Goal: Use online tool/utility

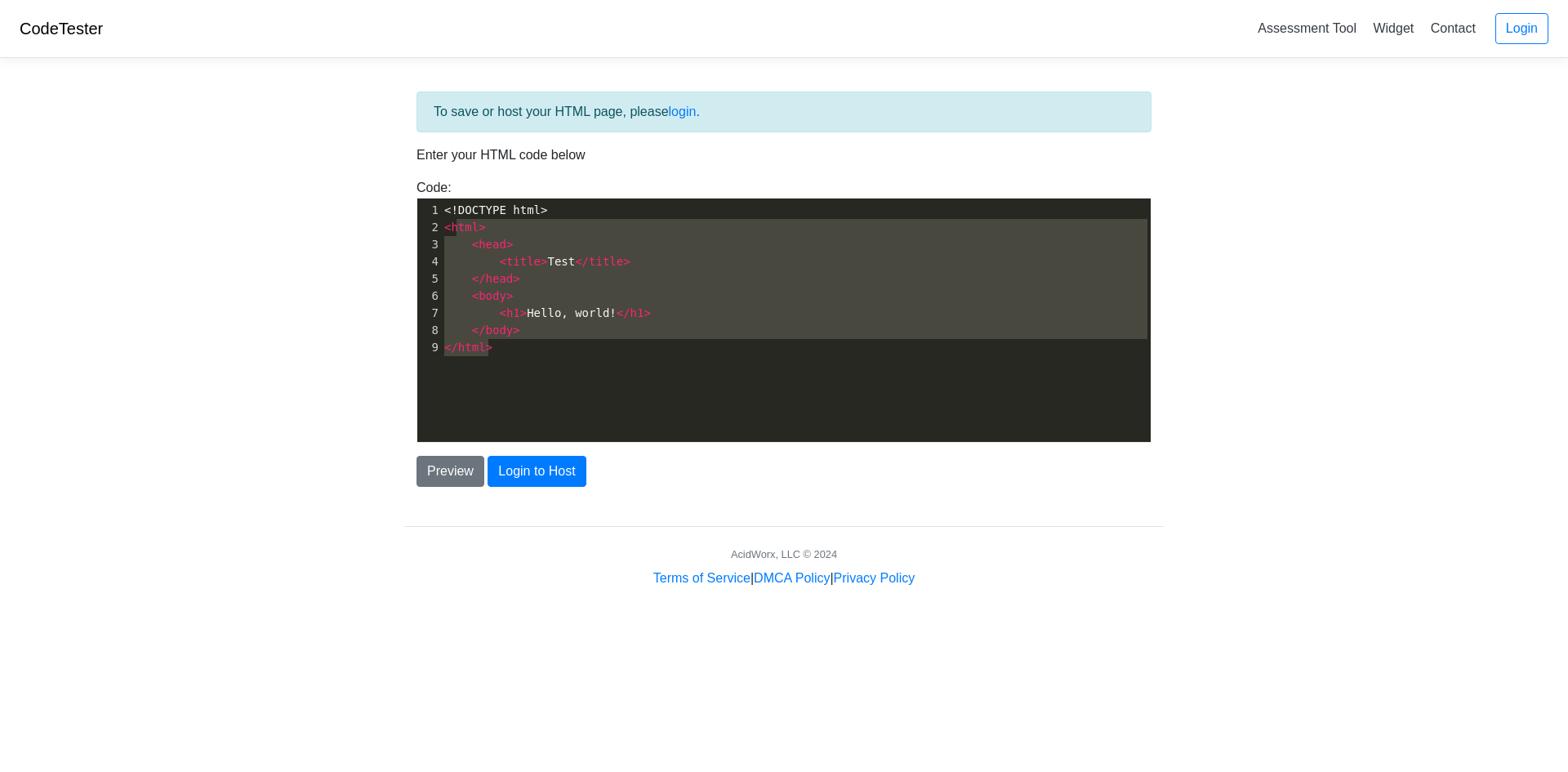
type textarea "<!DOCTYPE html> <html> <head> <title>Test</title> </head> <body> <h1>Hello, wor…"
click at [415, 187] on div "Code: <!DOCTYPE html> <html> <head> <title>Test</title> </head> <body> <h1>Hell…" at bounding box center [784, 310] width 760 height 265
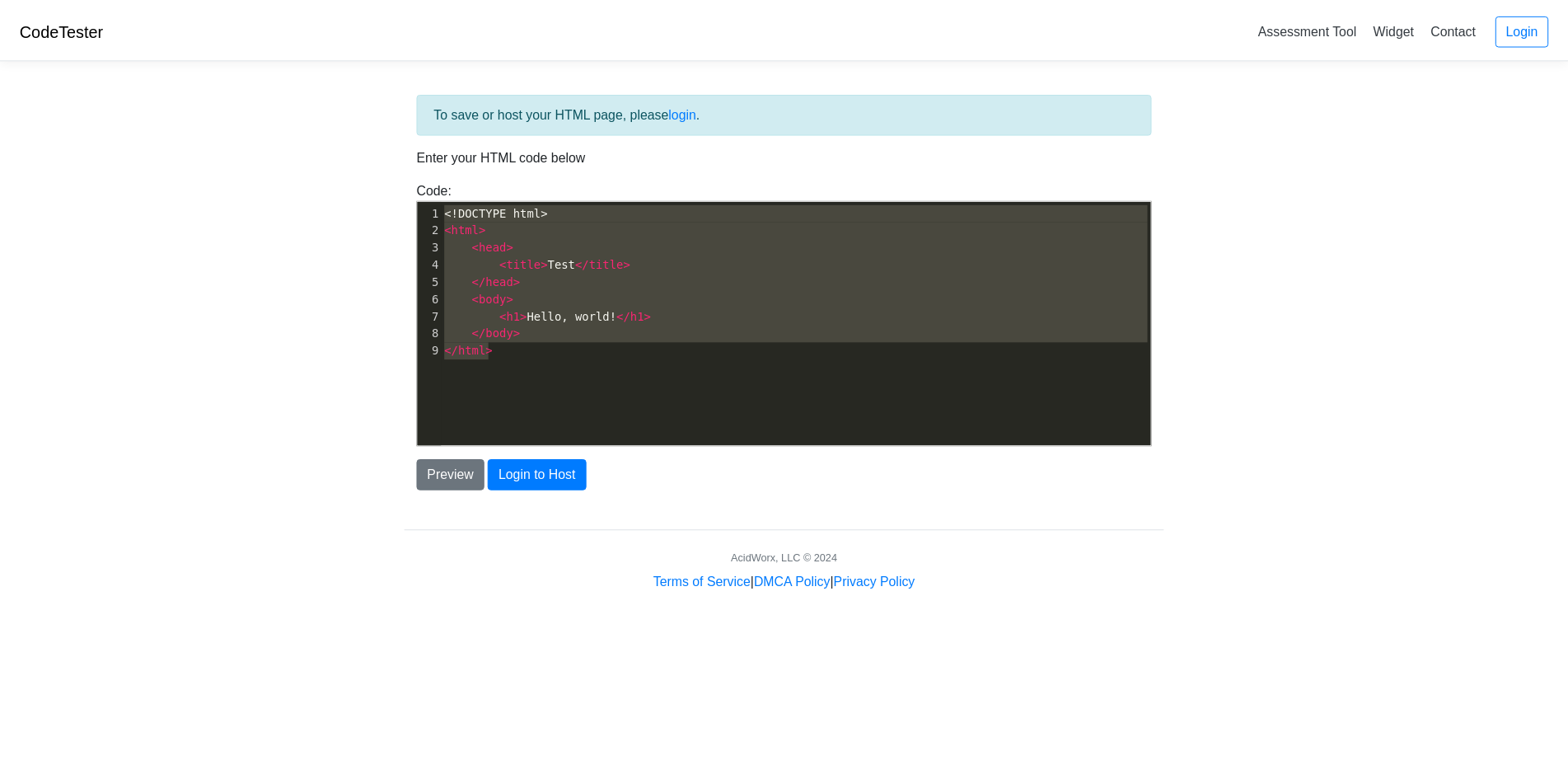
scroll to position [12537, 0]
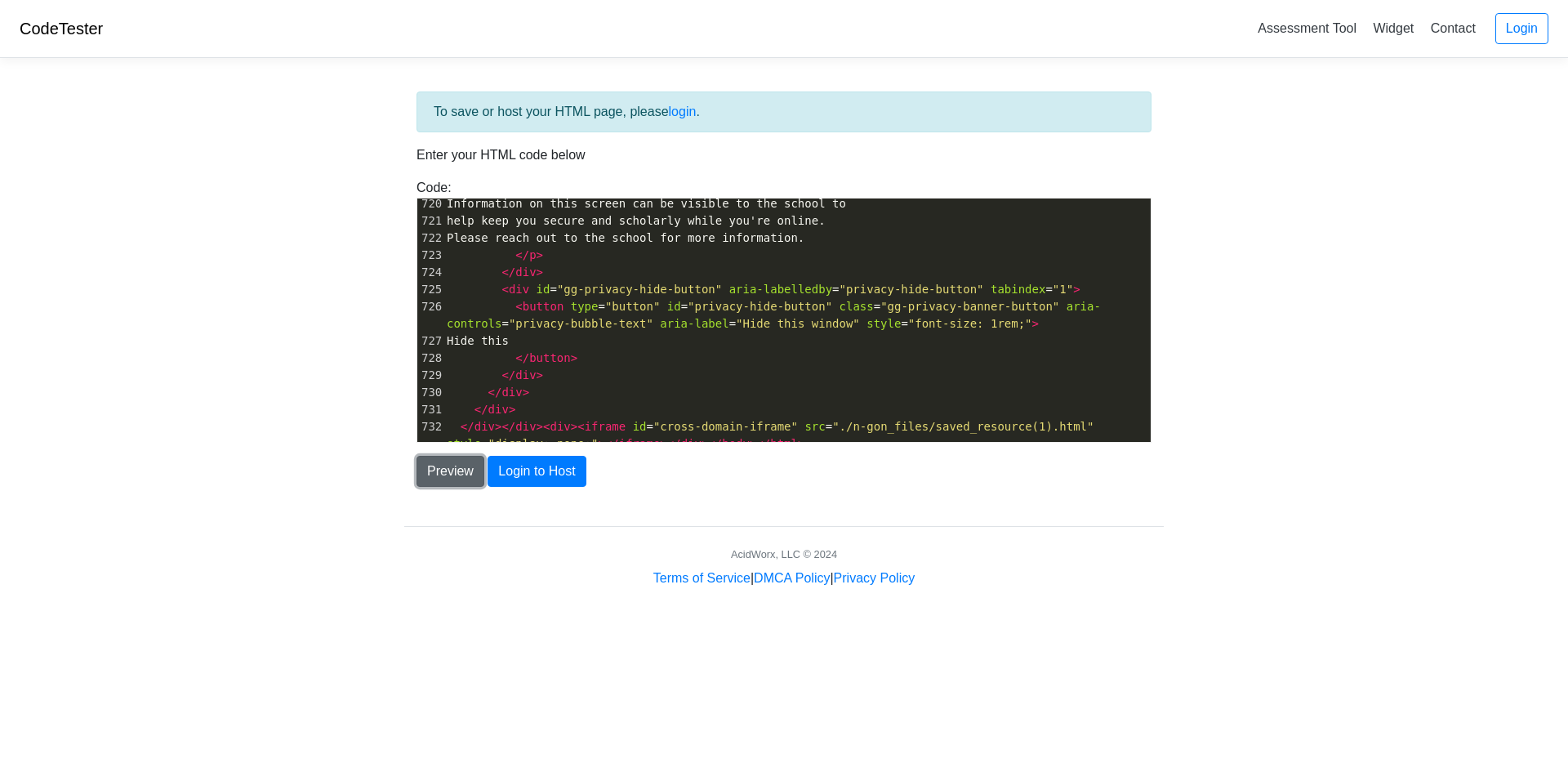
click at [464, 478] on button "Preview" at bounding box center [450, 471] width 68 height 31
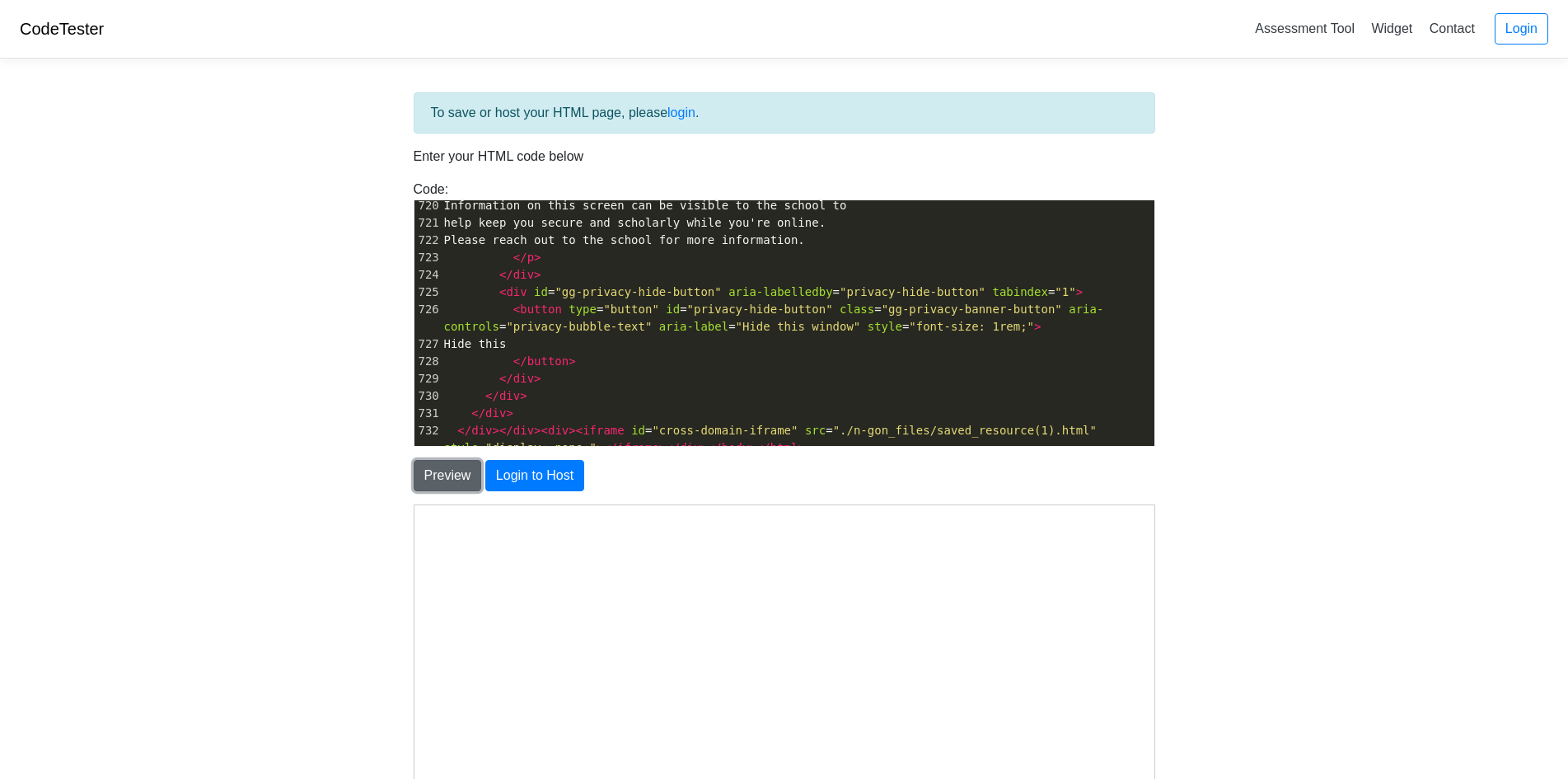
select select "[URL][DOMAIN_NAME]"
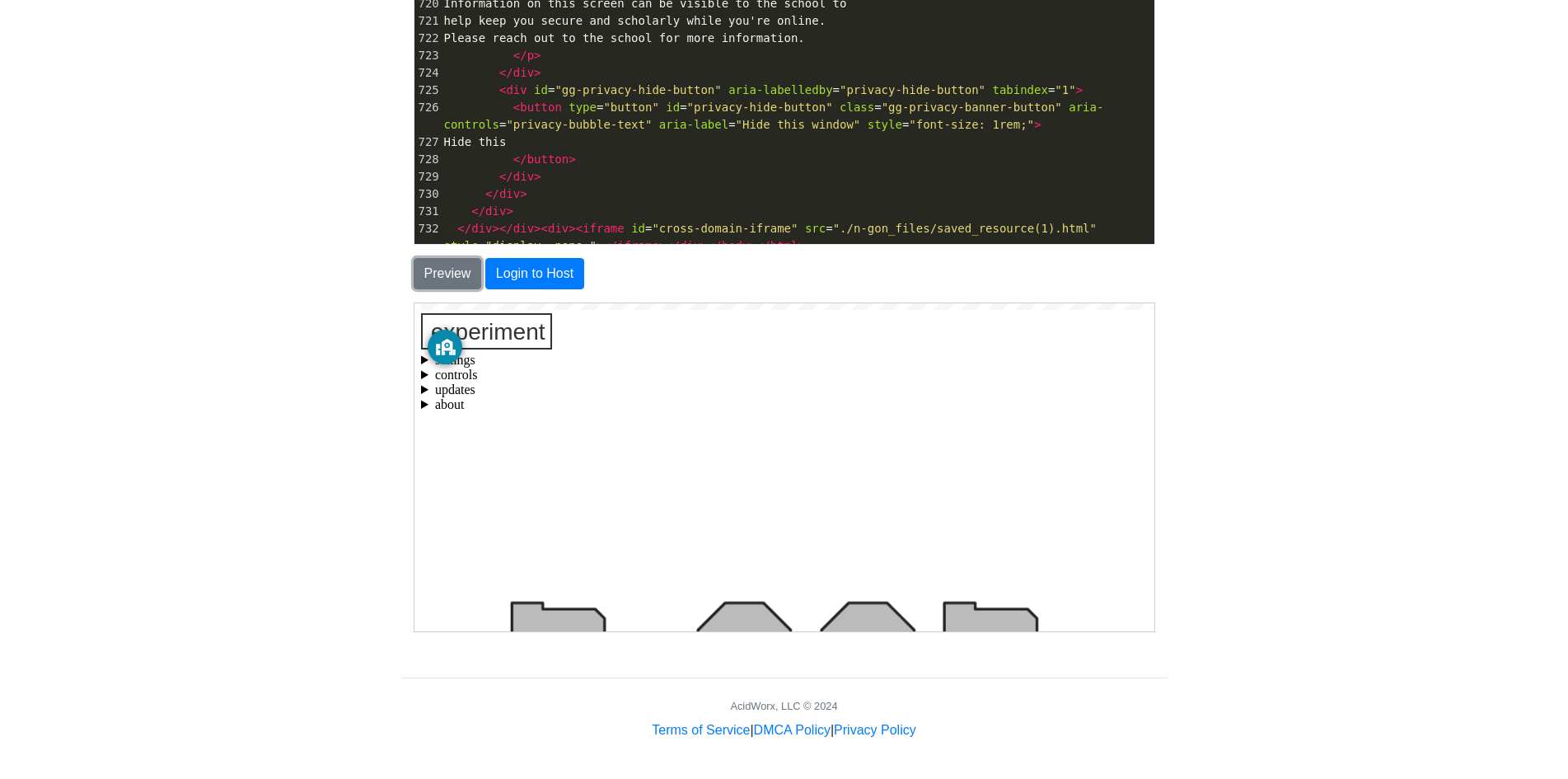
scroll to position [520, 0]
click at [442, 337] on icon "GoGuardian Privacy Information" at bounding box center [443, 346] width 20 height 17
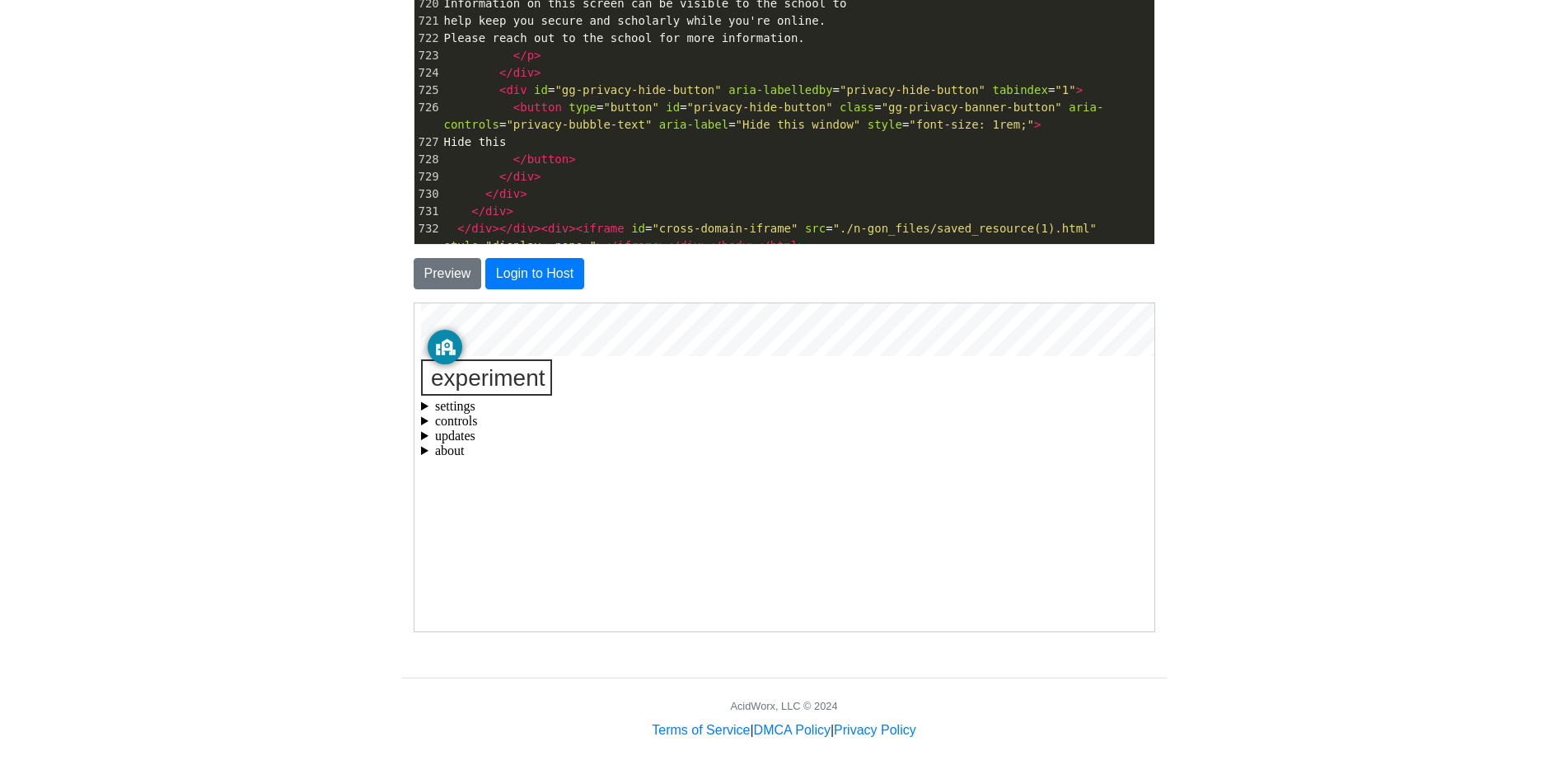
click at [510, 383] on text "experiment" at bounding box center [487, 377] width 115 height 26
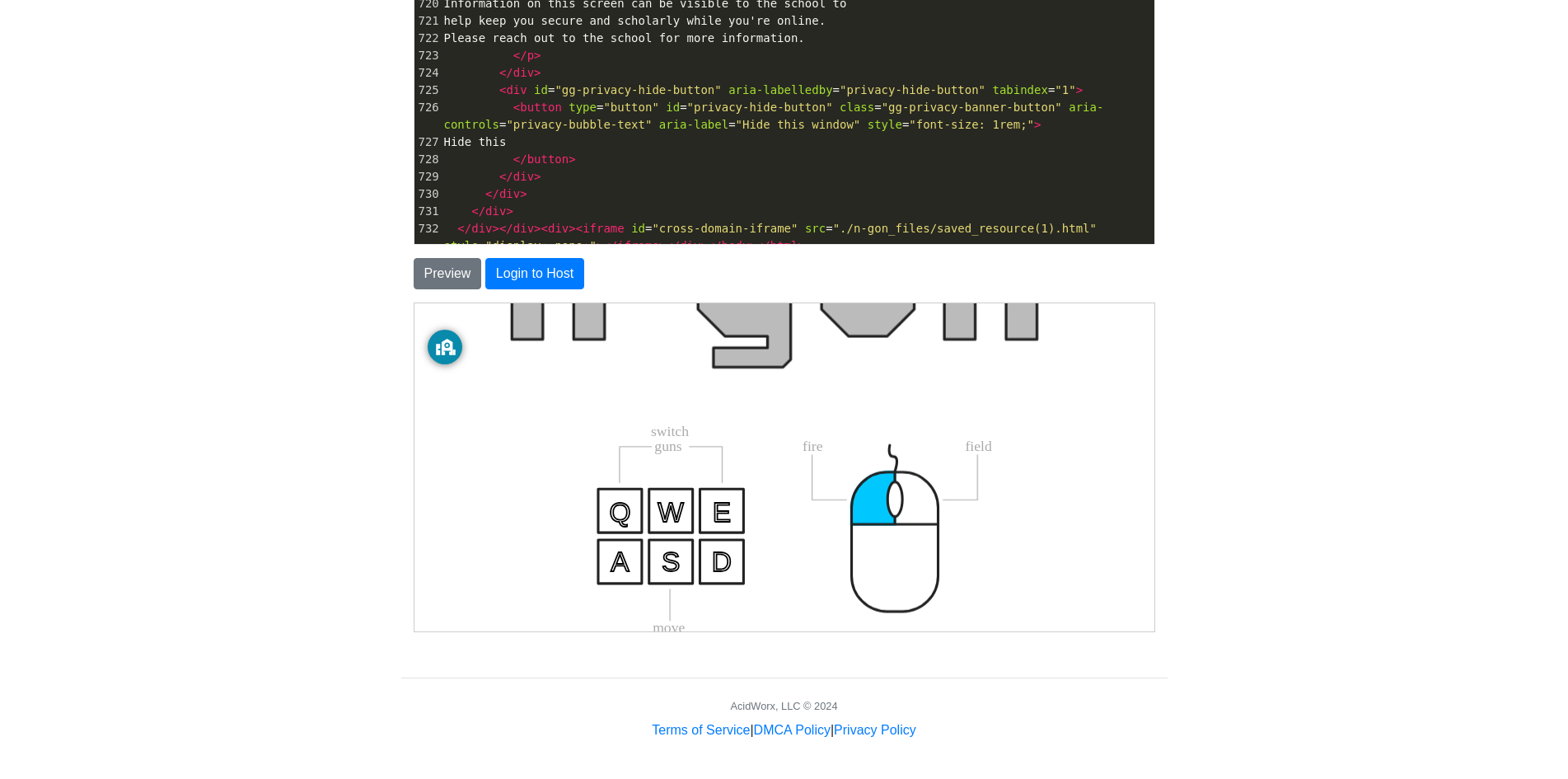
scroll to position [948, 0]
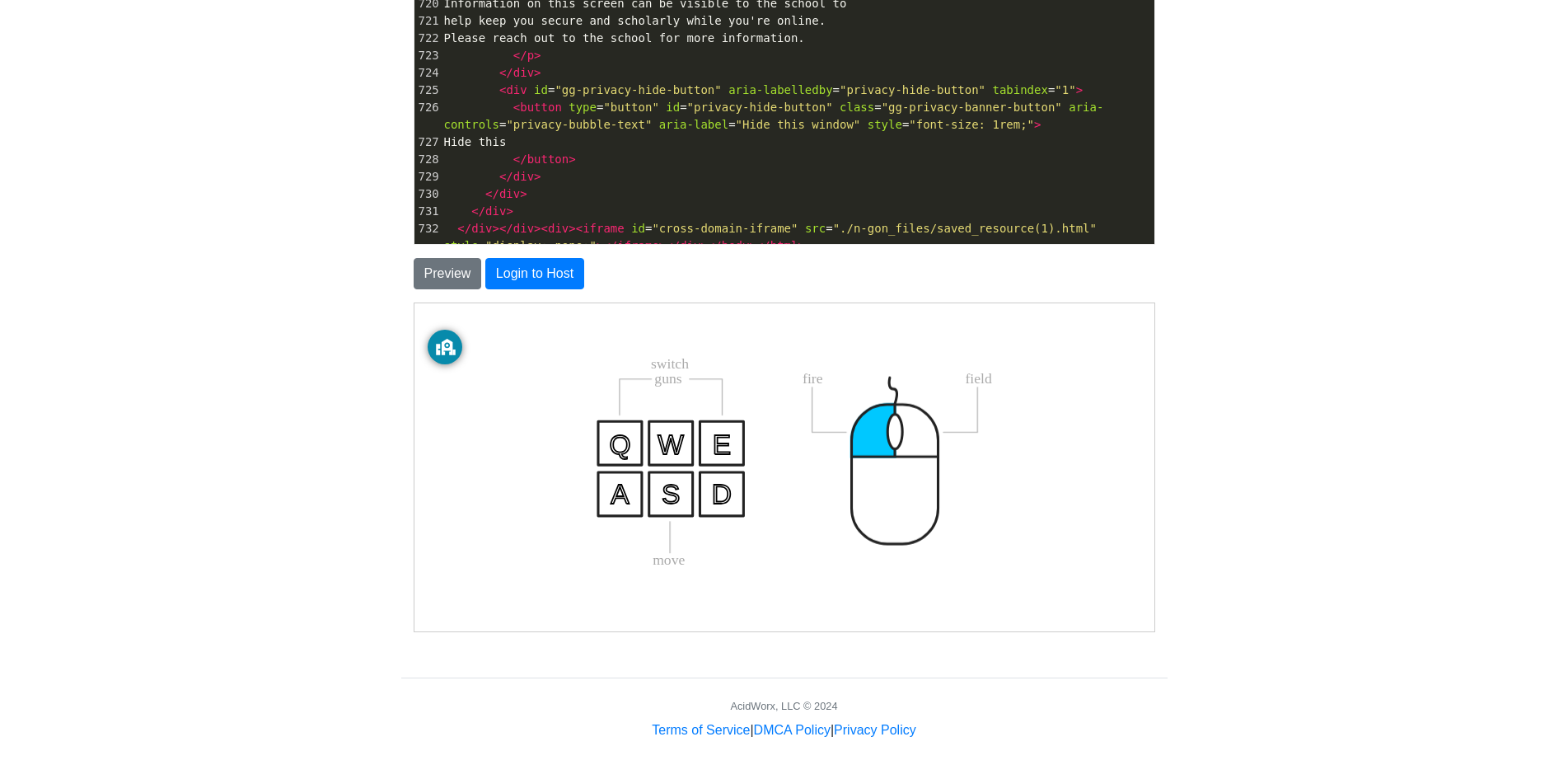
click at [823, 419] on icon "Q E W S A D switch guns move fire field" at bounding box center [782, 348] width 727 height 727
click at [822, 420] on icon "Q E W S A D switch guns move fire field" at bounding box center [782, 348] width 727 height 727
click at [813, 421] on icon "Q E W S A D switch guns move fire field" at bounding box center [782, 348] width 727 height 727
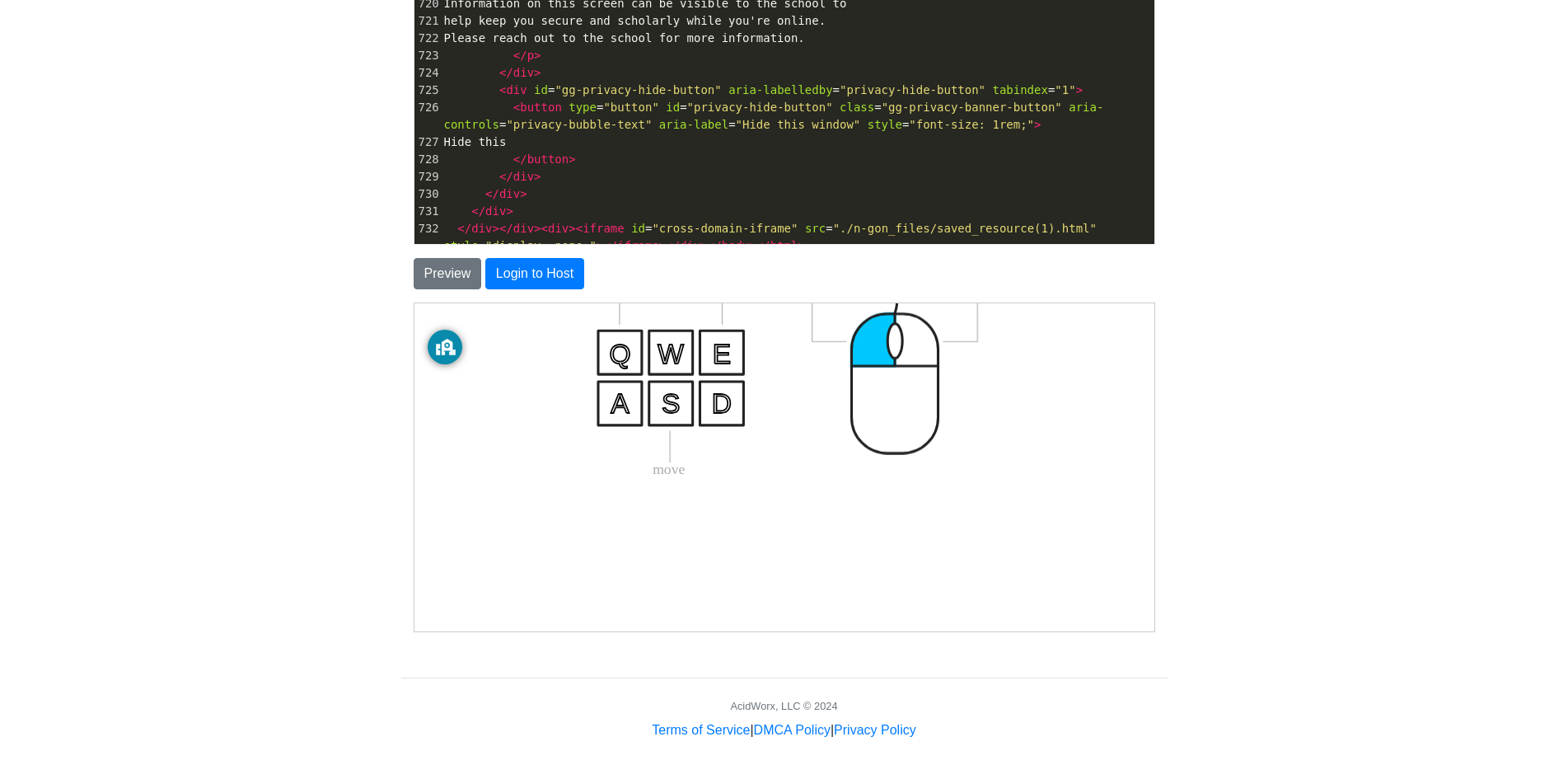
click at [813, 423] on icon "Q E W S A D switch guns move fire field" at bounding box center [782, 257] width 727 height 727
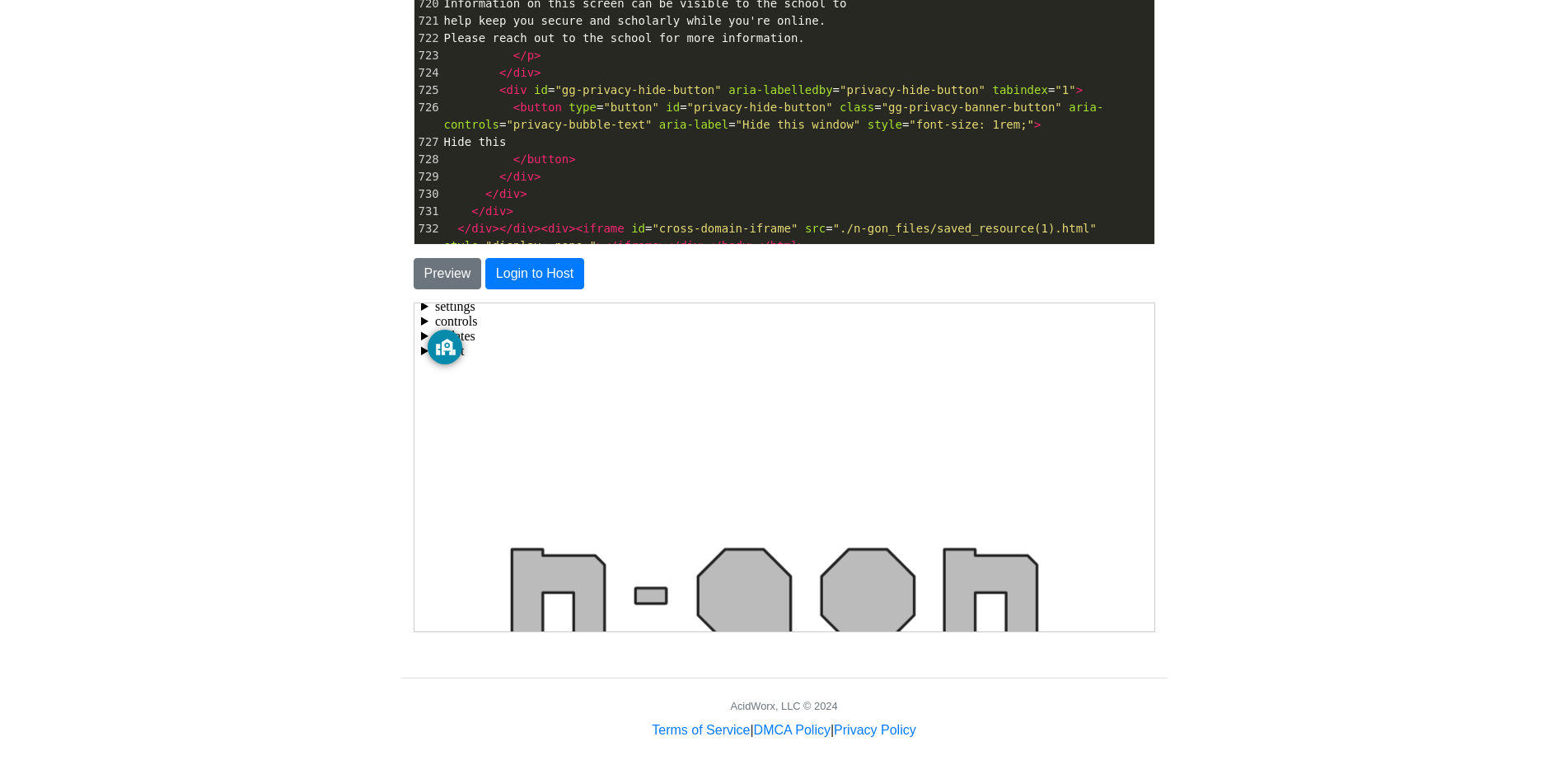
scroll to position [501, 0]
